Goal: Information Seeking & Learning: Learn about a topic

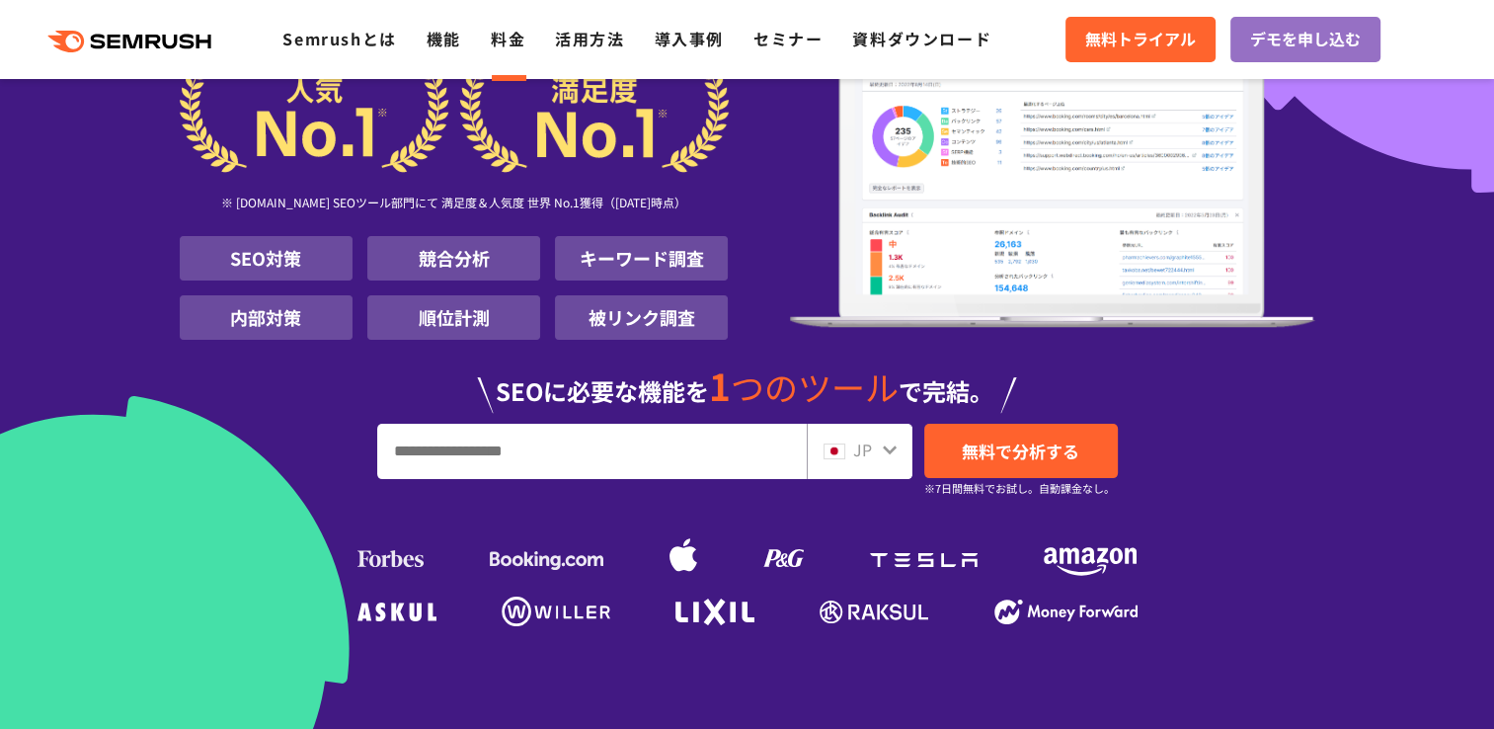
click at [521, 32] on link "料金" at bounding box center [508, 39] width 35 height 24
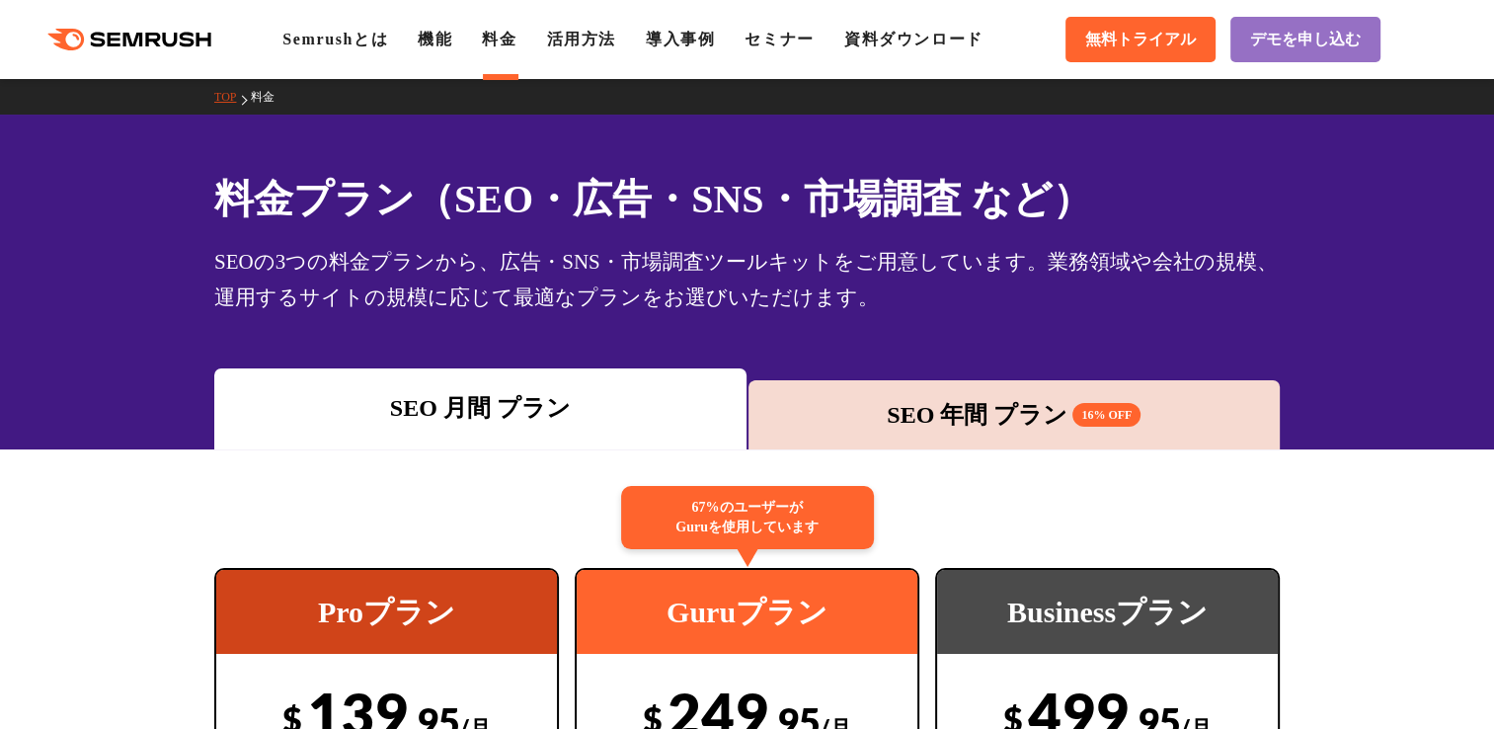
click at [790, 424] on div "SEO 年間 プラン 16% OFF" at bounding box center [1014, 415] width 512 height 36
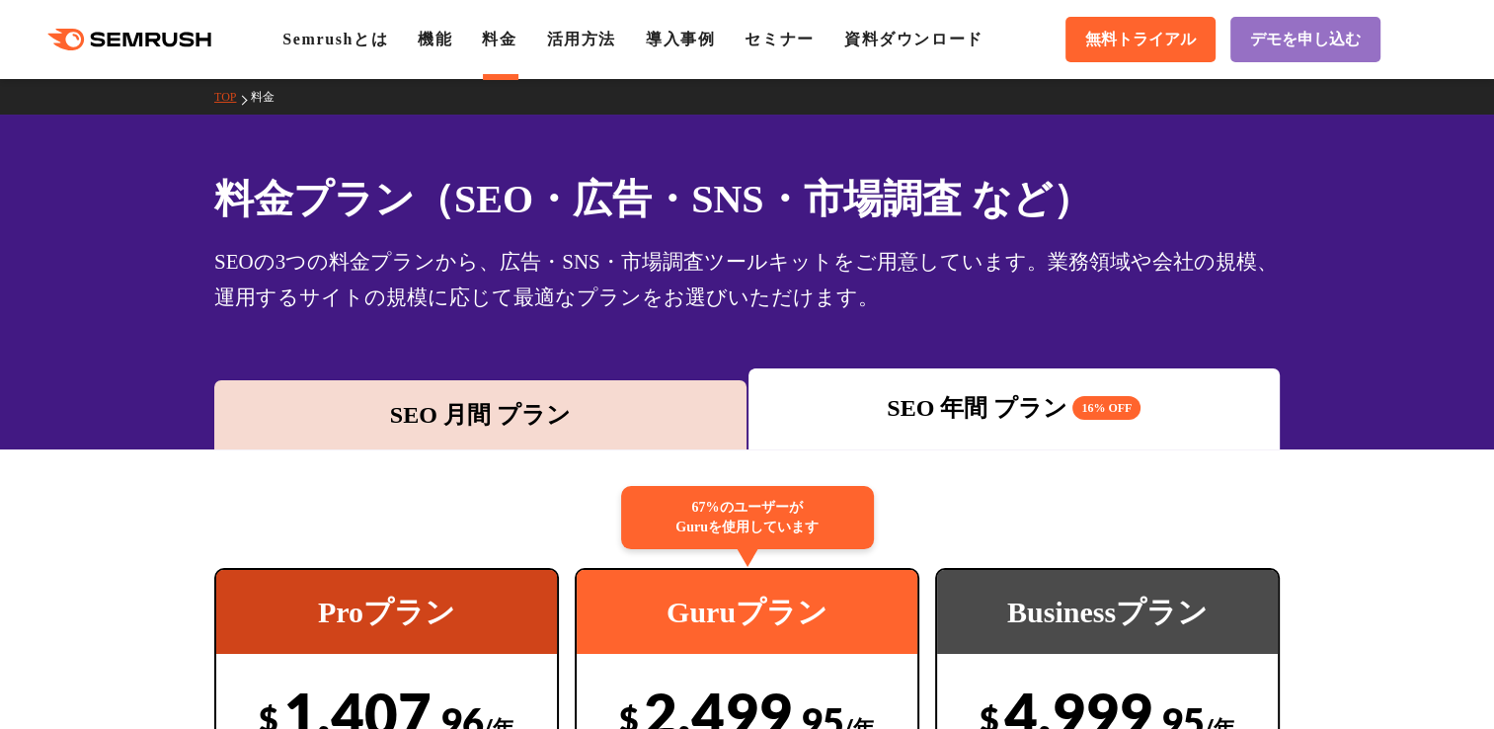
click at [364, 415] on div "SEO 月間 プラン" at bounding box center [480, 415] width 512 height 36
